Goal: Information Seeking & Learning: Learn about a topic

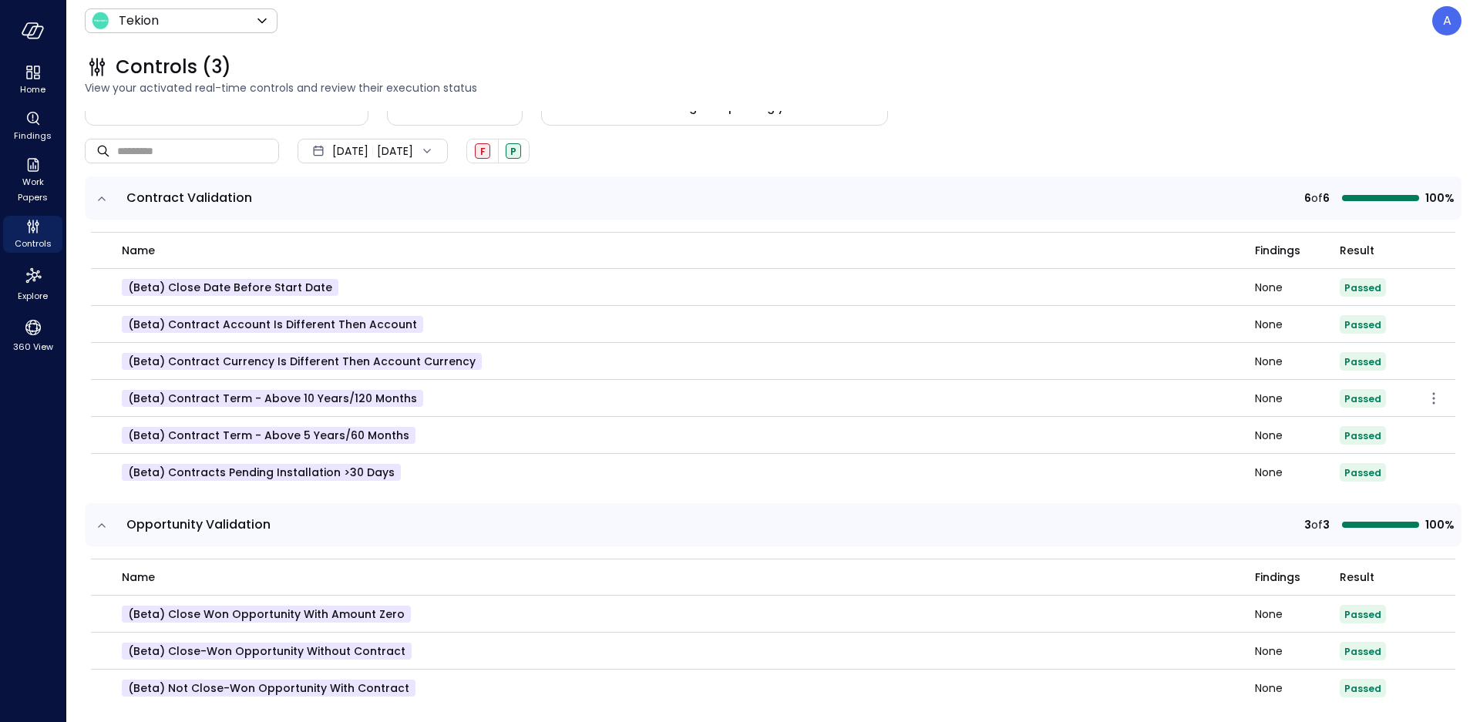
scroll to position [97, 0]
click at [1424, 361] on icon "button" at bounding box center [1433, 363] width 18 height 18
click at [1371, 382] on p "Edit control" at bounding box center [1378, 383] width 61 height 15
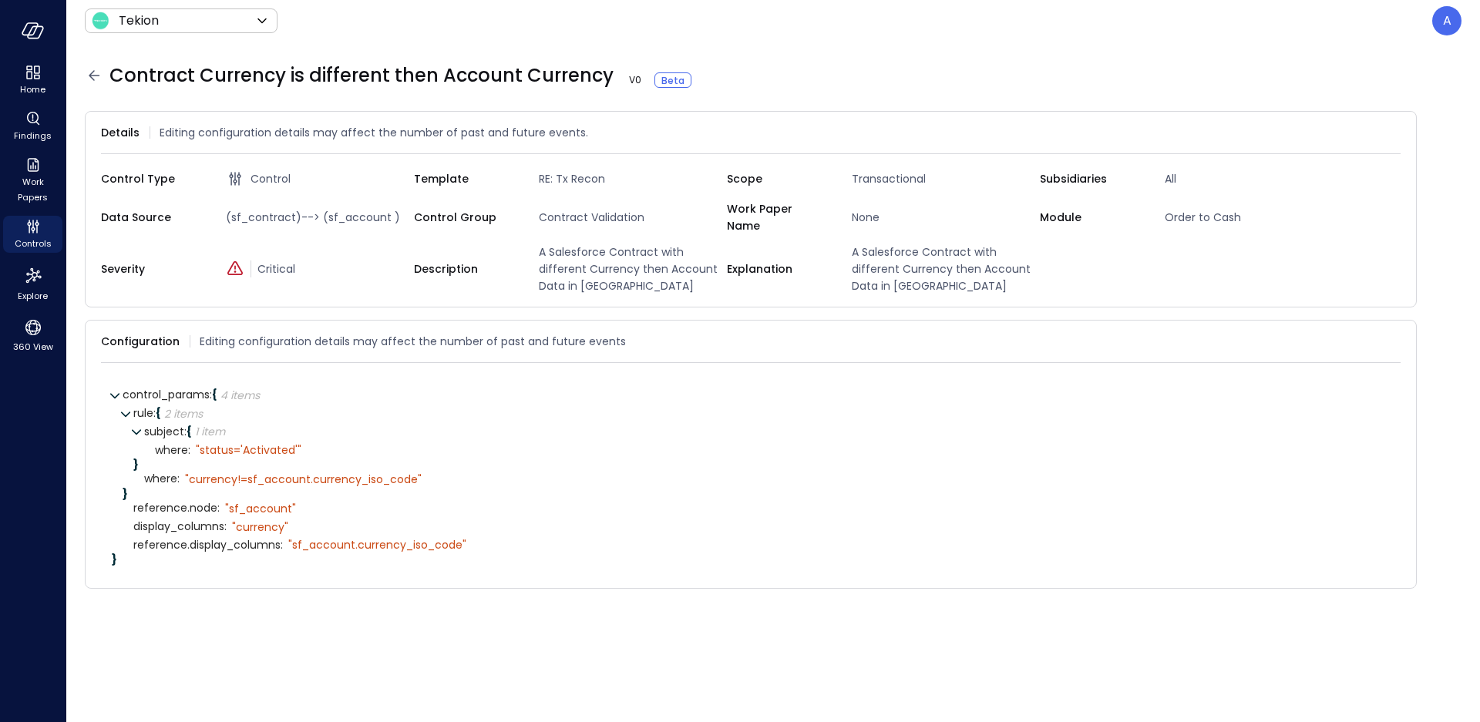
click at [265, 213] on span "(sf_contract)--> (sf_account )" at bounding box center [317, 217] width 194 height 17
click at [347, 214] on span "(sf_contract)--> (sf_account )" at bounding box center [317, 217] width 194 height 17
copy span "sf_account"
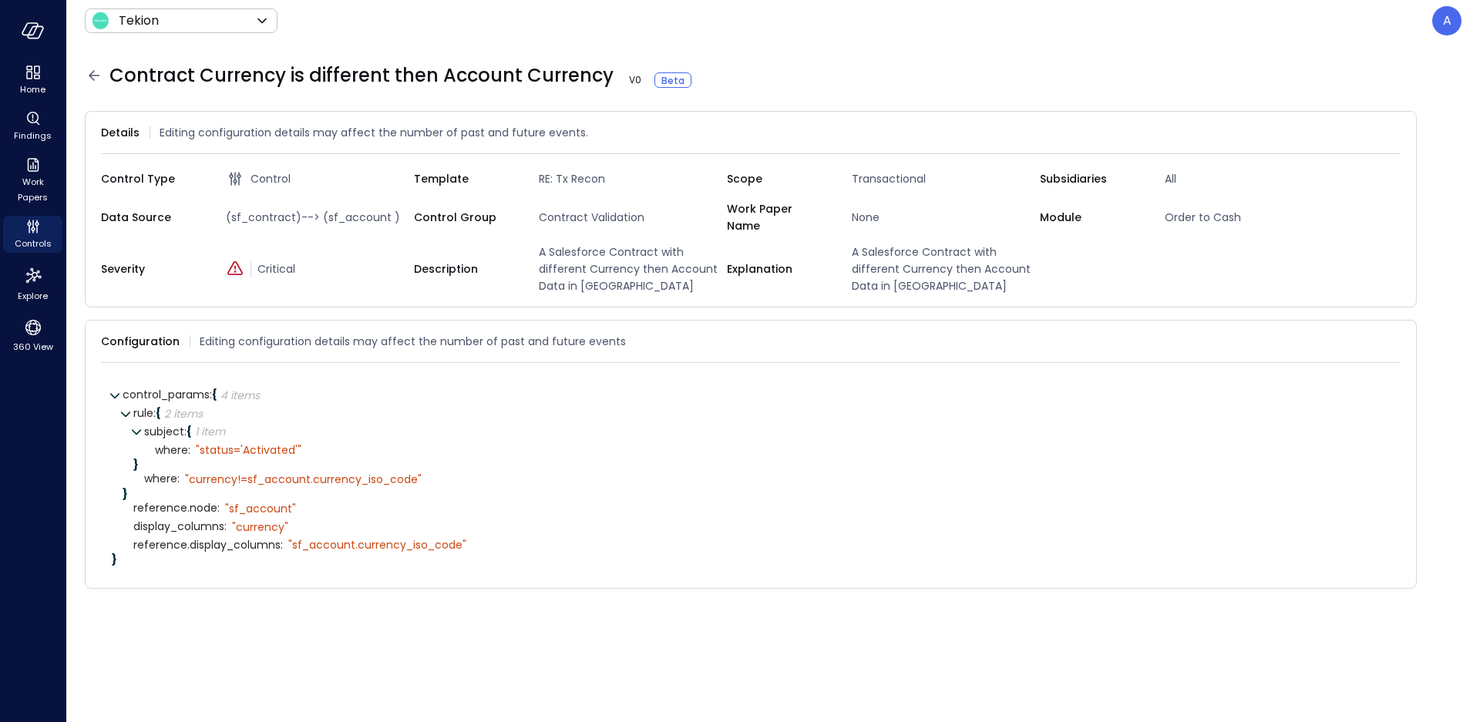
click at [274, 213] on span "(sf_contract)--> (sf_account )" at bounding box center [317, 217] width 194 height 17
copy span "sf_contract"
click at [31, 337] on icon "360 View" at bounding box center [33, 327] width 23 height 23
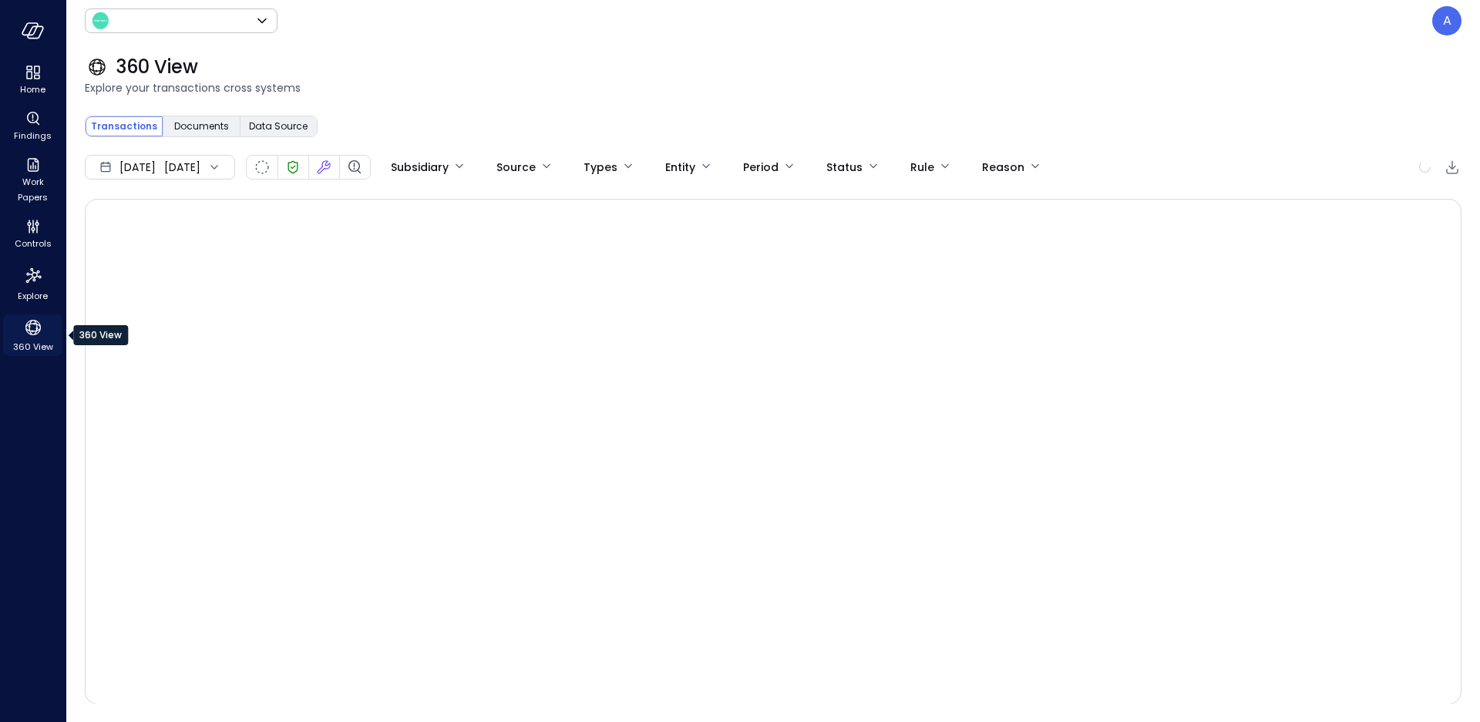
type input "*******"
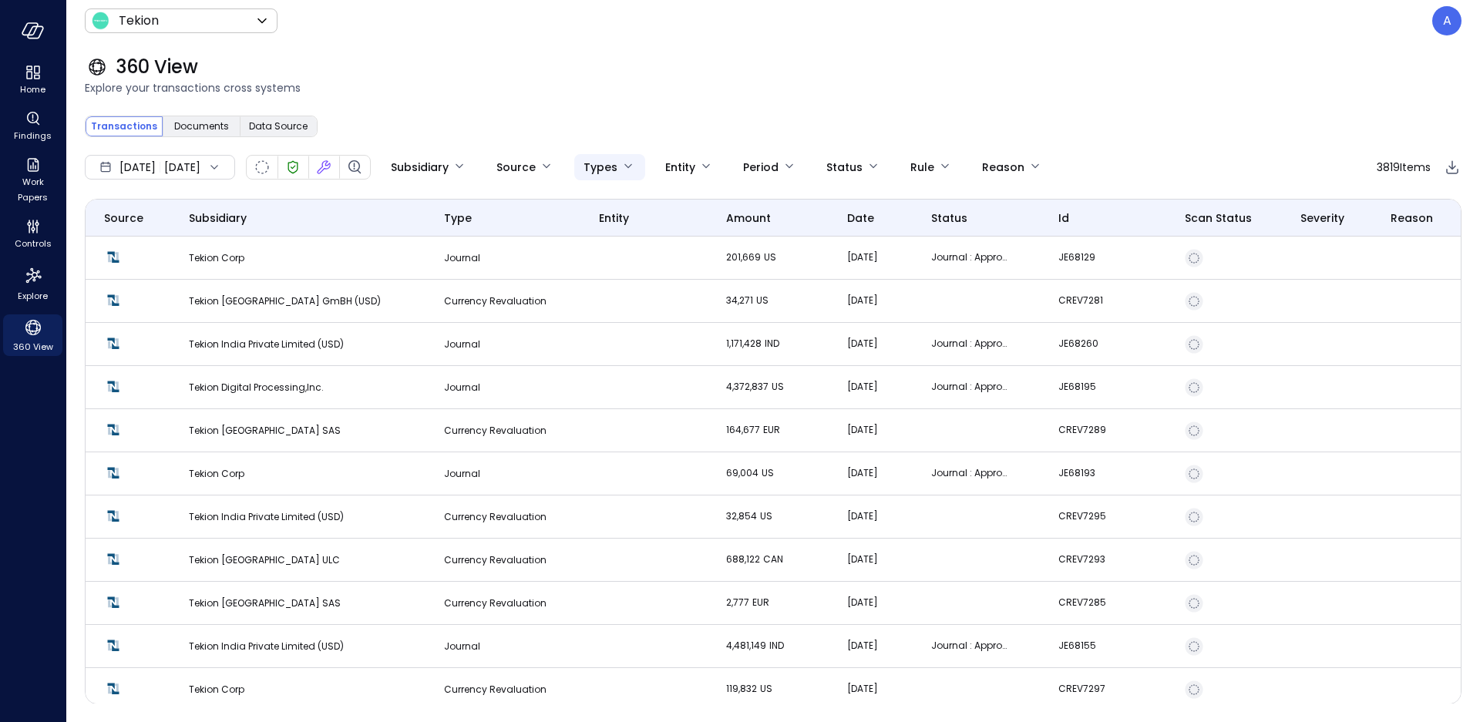
click at [645, 168] on body "Home Findings Work Papers Controls Explore 360 View Tekion ******* ​ A 360 View…" at bounding box center [740, 361] width 1480 height 722
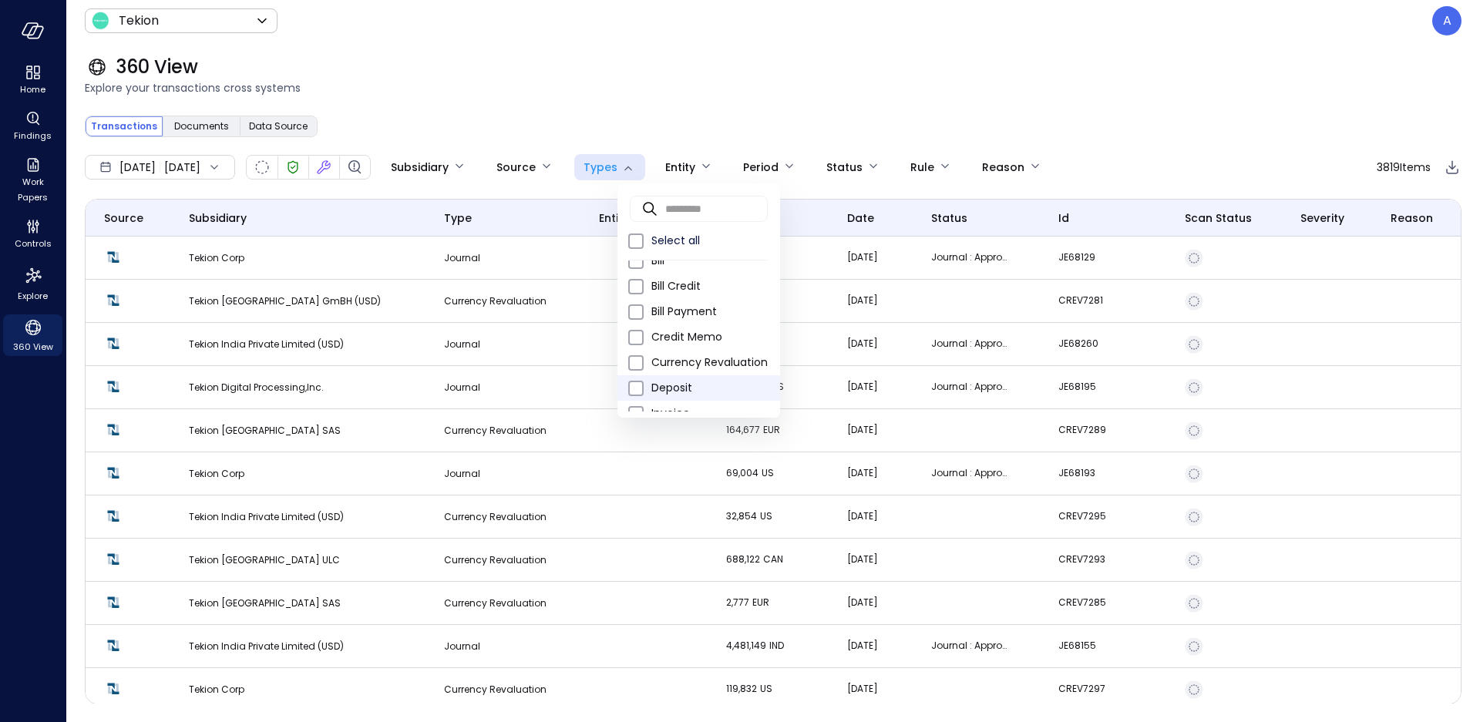
scroll to position [56, 0]
click at [633, 382] on span at bounding box center [635, 375] width 15 height 15
type input "*"
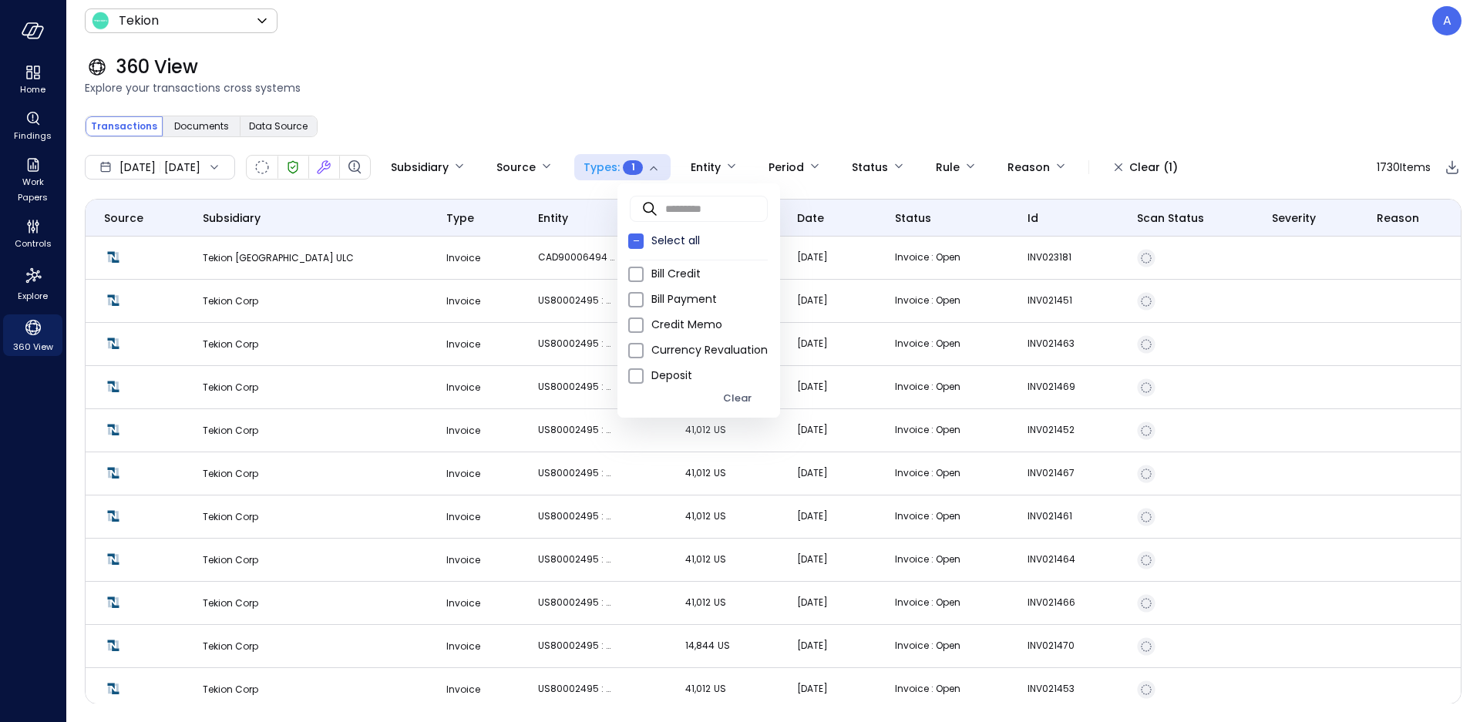
click at [644, 101] on div at bounding box center [740, 361] width 1480 height 722
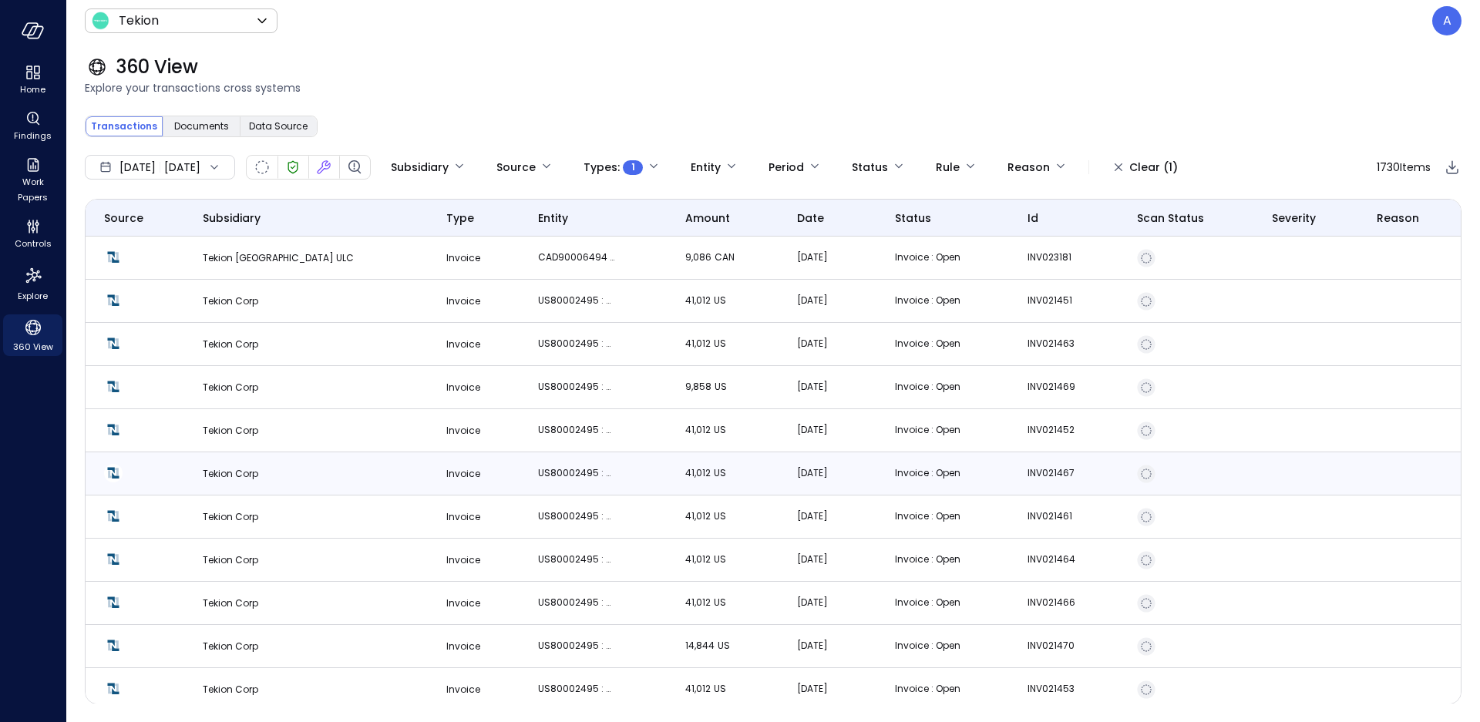
click at [446, 474] on span "Invoice" at bounding box center [463, 473] width 34 height 13
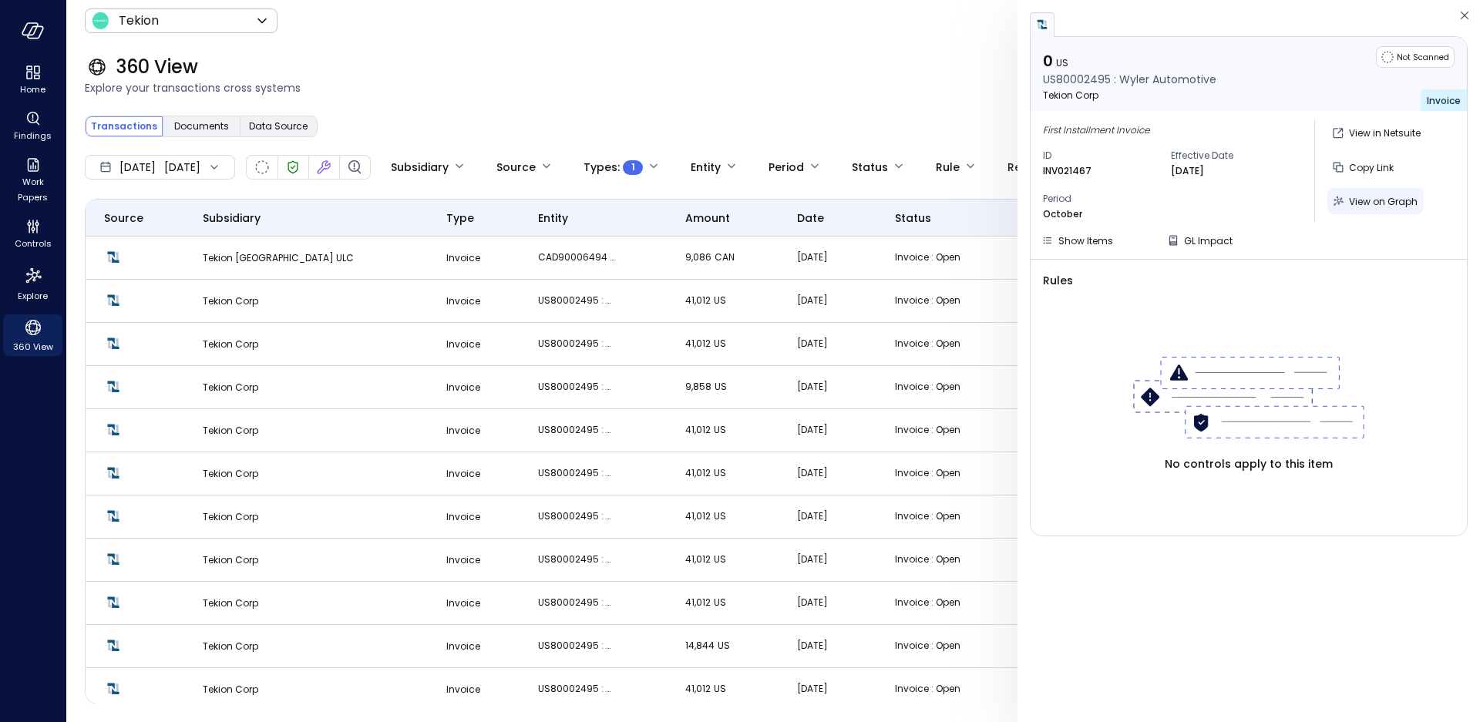
click at [1372, 203] on span "View on Graph" at bounding box center [1383, 201] width 69 height 13
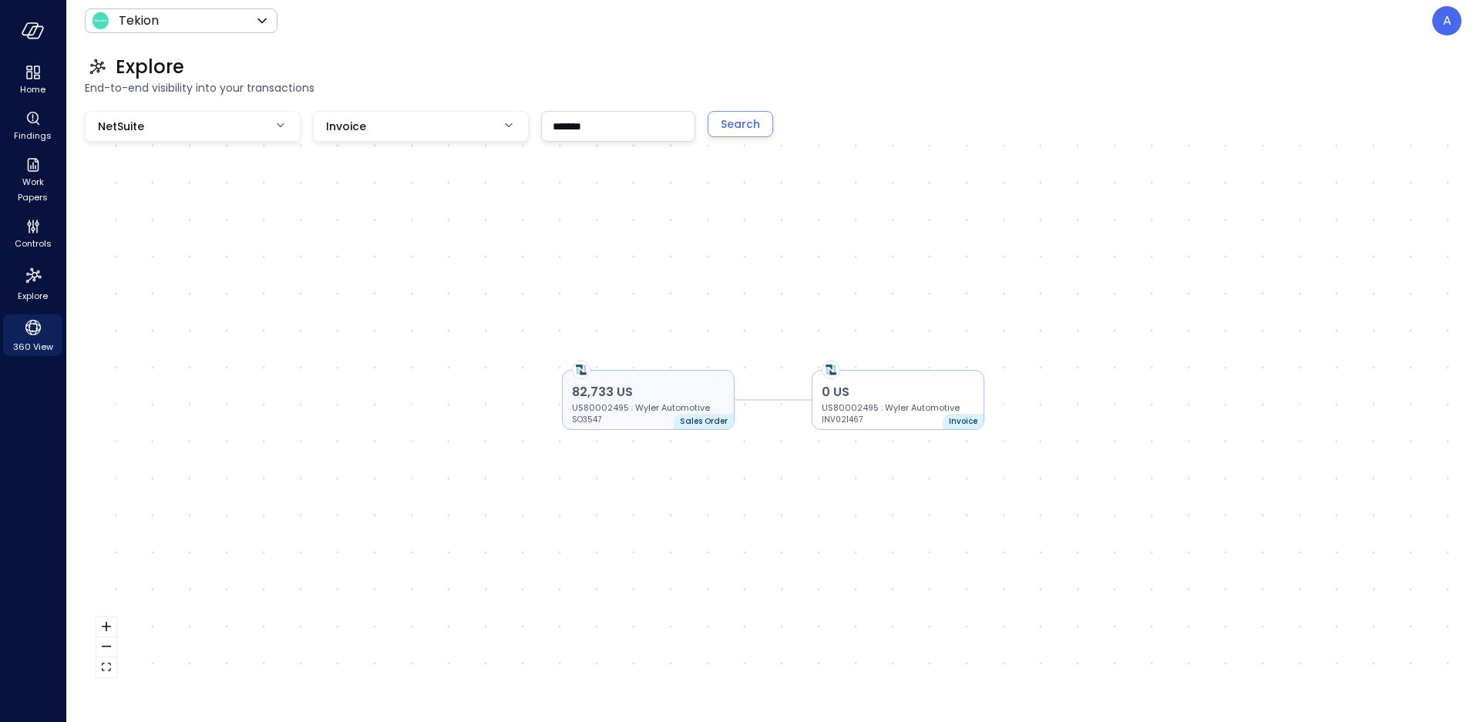
click at [661, 403] on p "US80002495 : Wyler Automotive" at bounding box center [648, 408] width 153 height 12
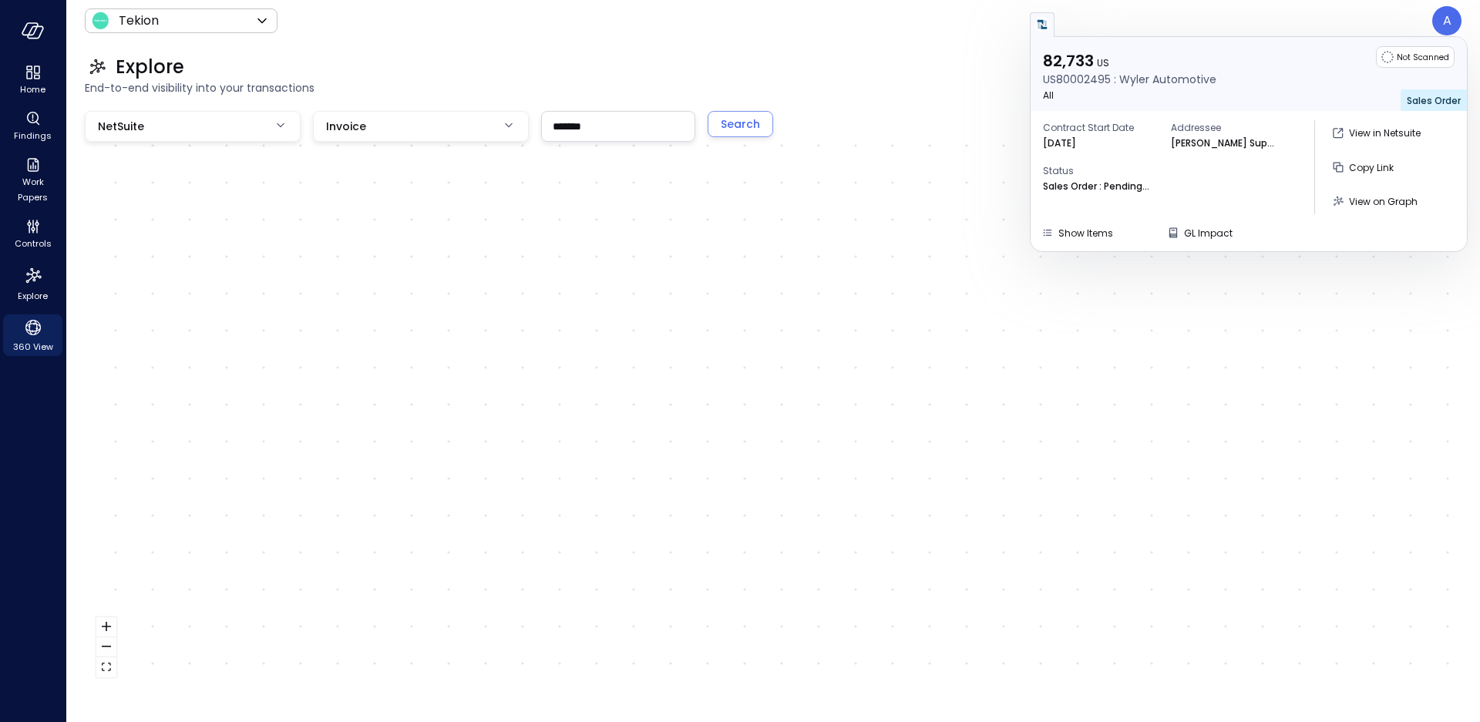
click at [1285, 15] on div at bounding box center [1249, 24] width 438 height 25
click at [684, 234] on div "0 US US80002495 : Wyler Automotive INV021467 Invoice 82,733 US US80002495 : Wyl…" at bounding box center [773, 400] width 1376 height 578
click at [1204, 230] on span "GL Impact" at bounding box center [1208, 233] width 49 height 13
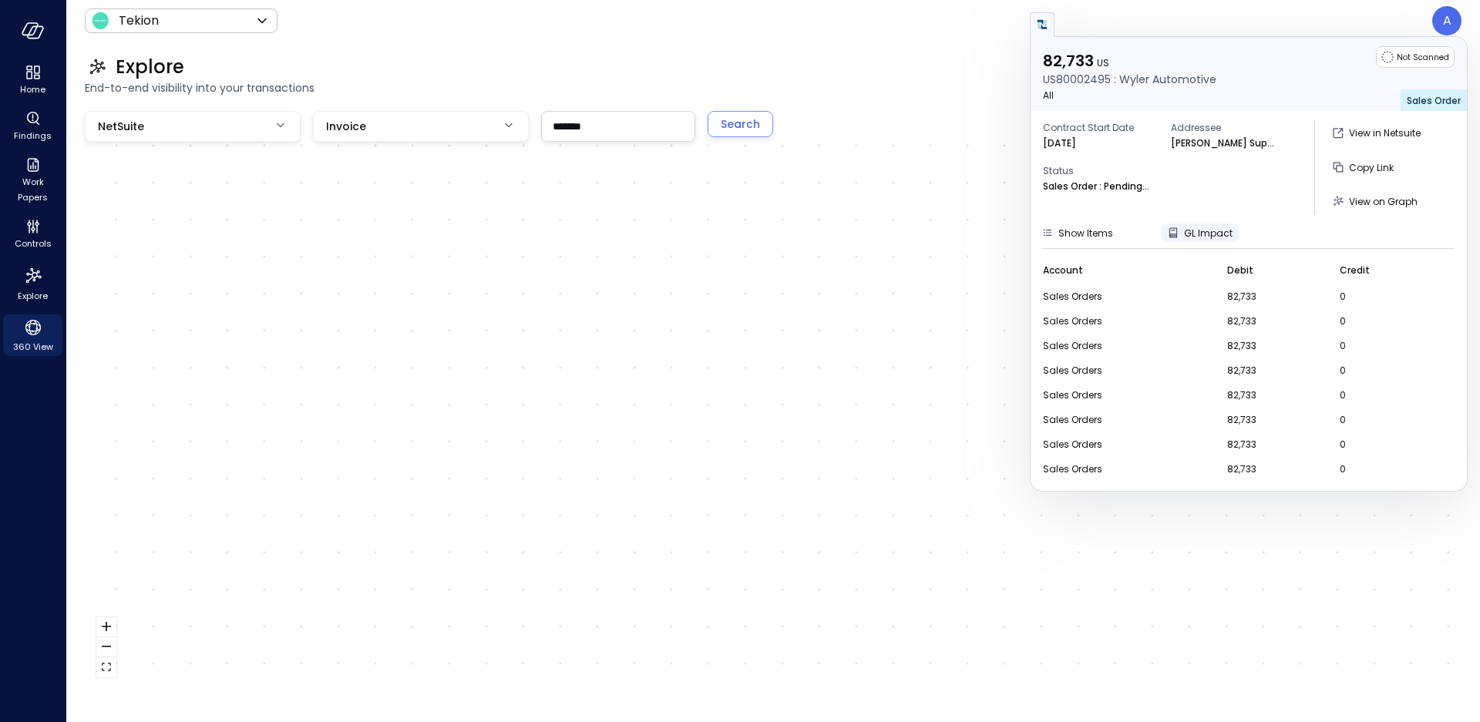
click at [1211, 234] on span "GL Impact" at bounding box center [1208, 233] width 49 height 13
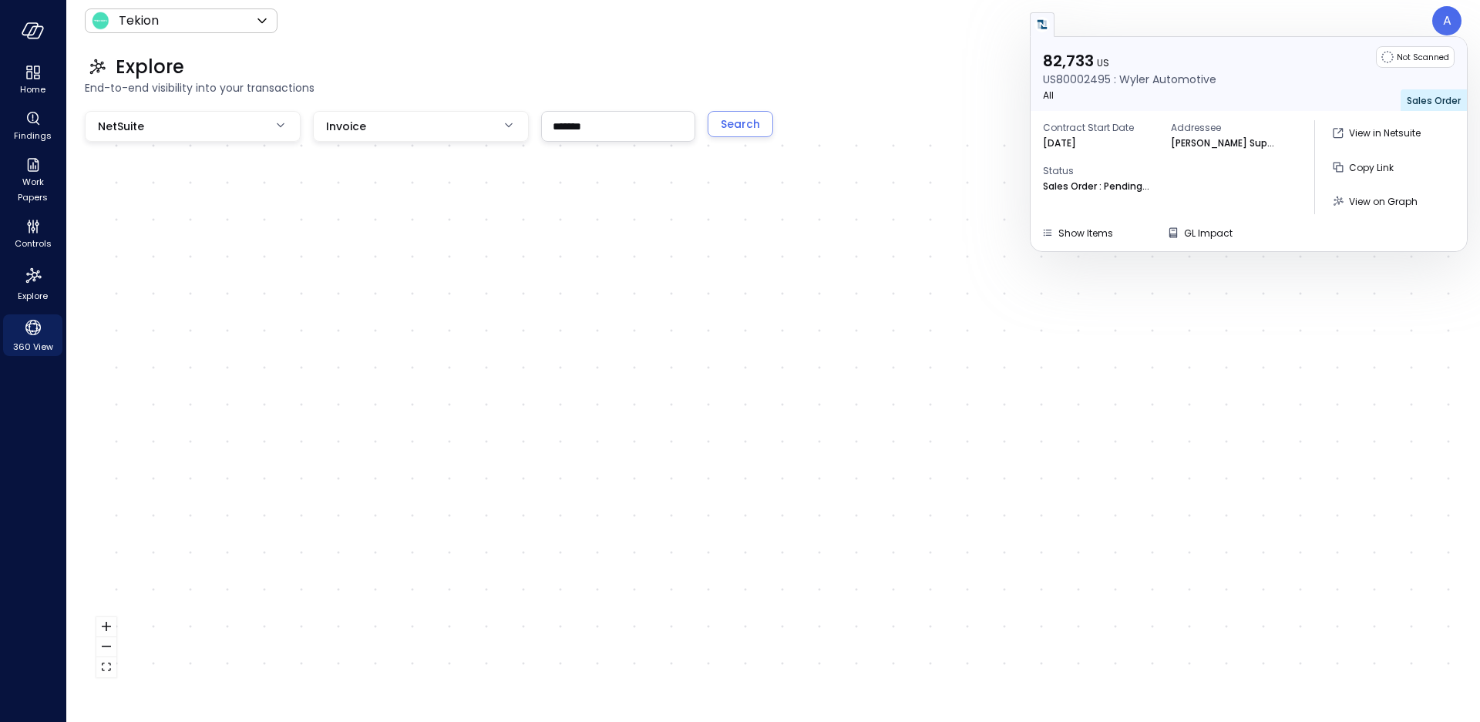
drag, startPoint x: 943, startPoint y: 67, endPoint x: 822, endPoint y: 107, distance: 127.5
click at [943, 67] on div "Explore" at bounding box center [773, 67] width 1376 height 25
click at [725, 123] on div "Search" at bounding box center [740, 124] width 39 height 19
